Goal: Task Accomplishment & Management: Manage account settings

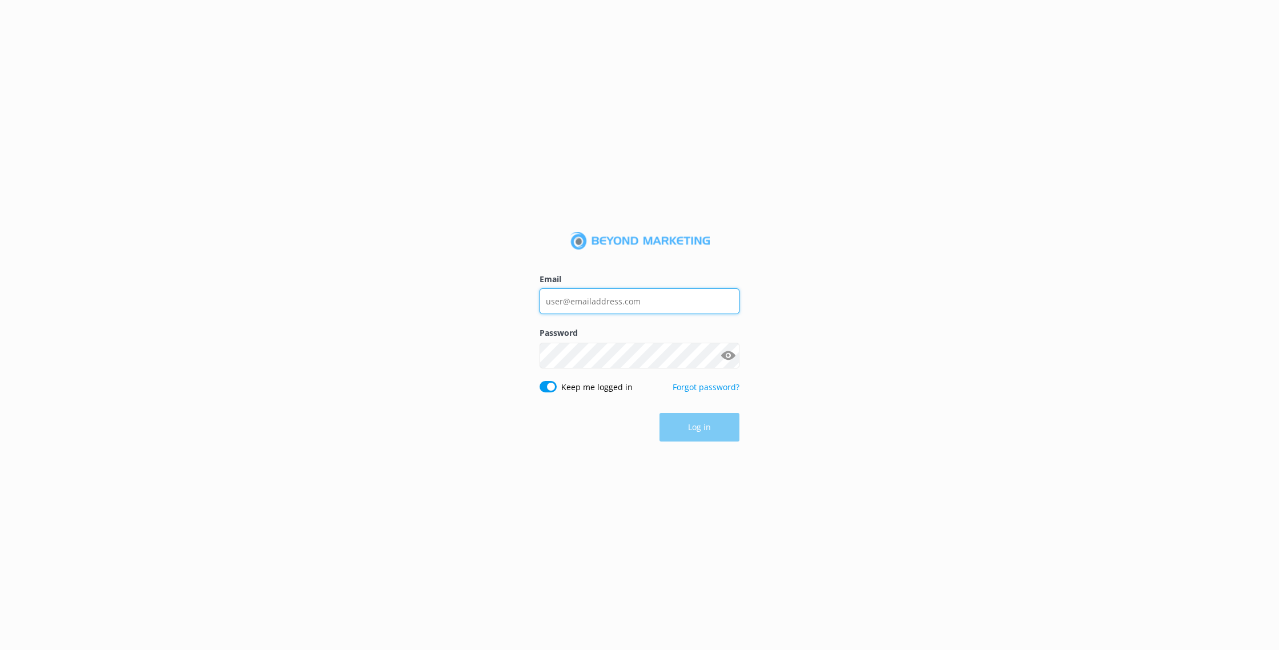
click at [627, 311] on input "Email" at bounding box center [639, 301] width 200 height 26
type input "[EMAIL_ADDRESS][DOMAIN_NAME]"
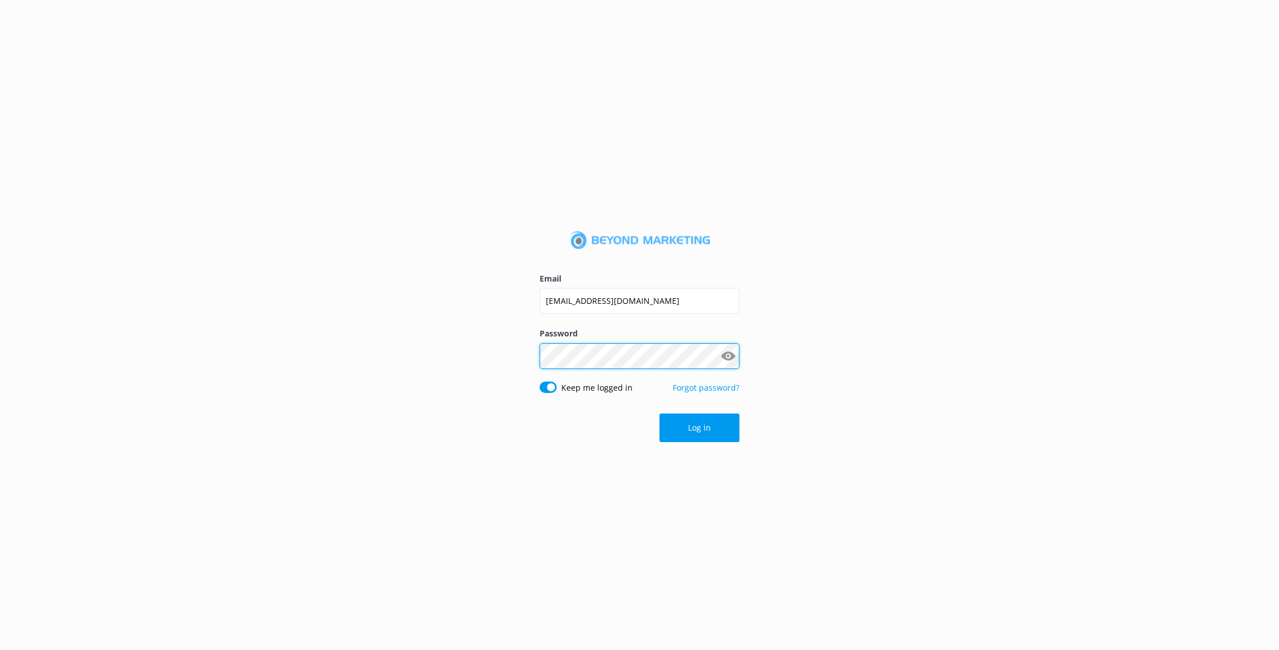
click button "Log in" at bounding box center [699, 427] width 80 height 29
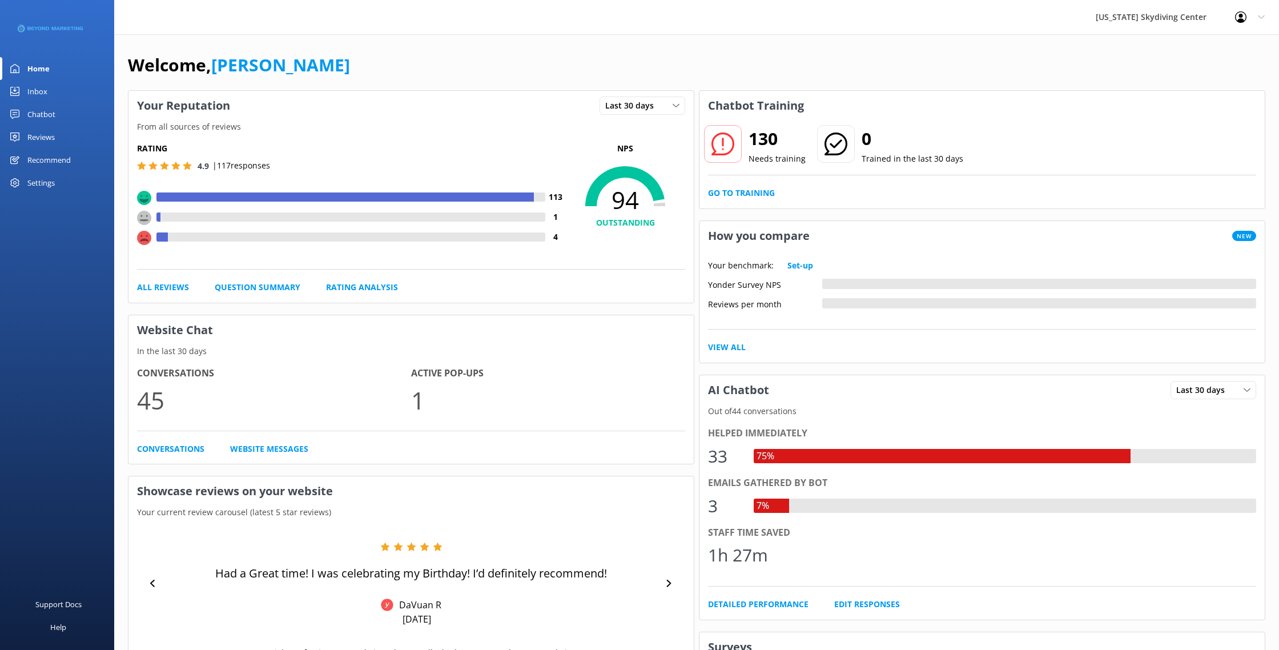
click at [42, 138] on div "Reviews" at bounding box center [40, 137] width 27 height 23
